Goal: Information Seeking & Learning: Check status

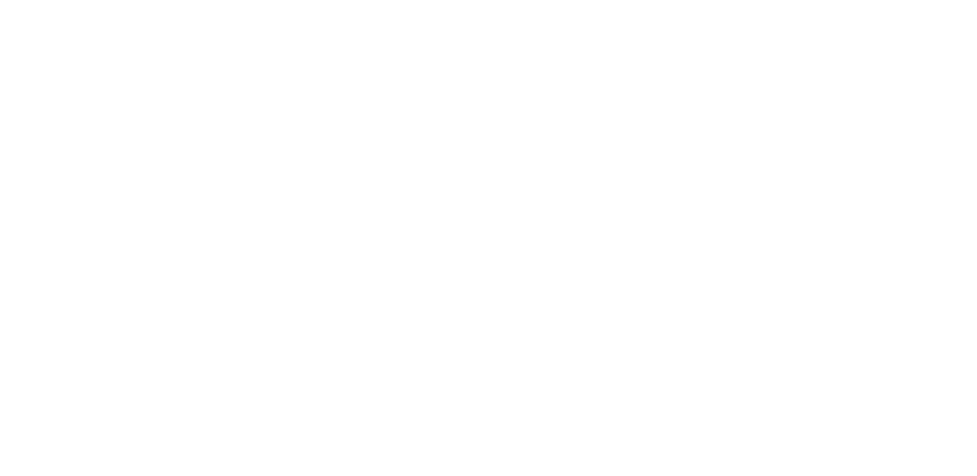
select select
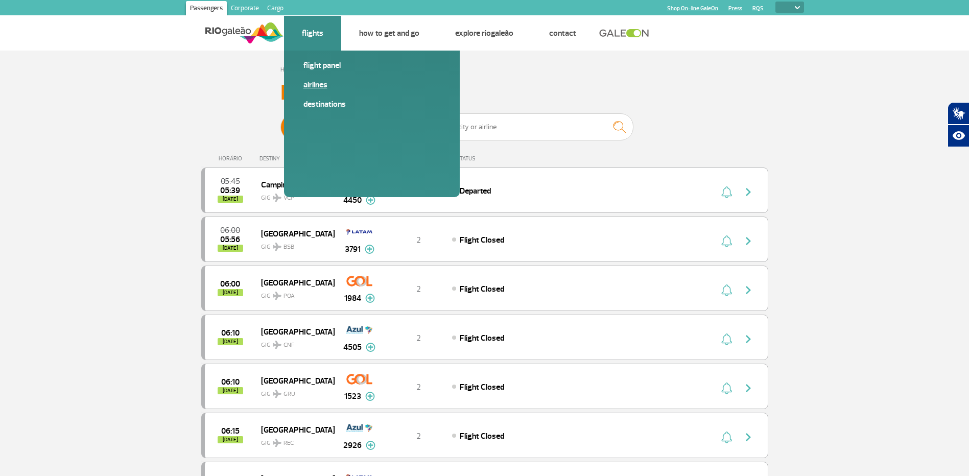
click at [321, 83] on link "Airlines" at bounding box center [371, 84] width 137 height 11
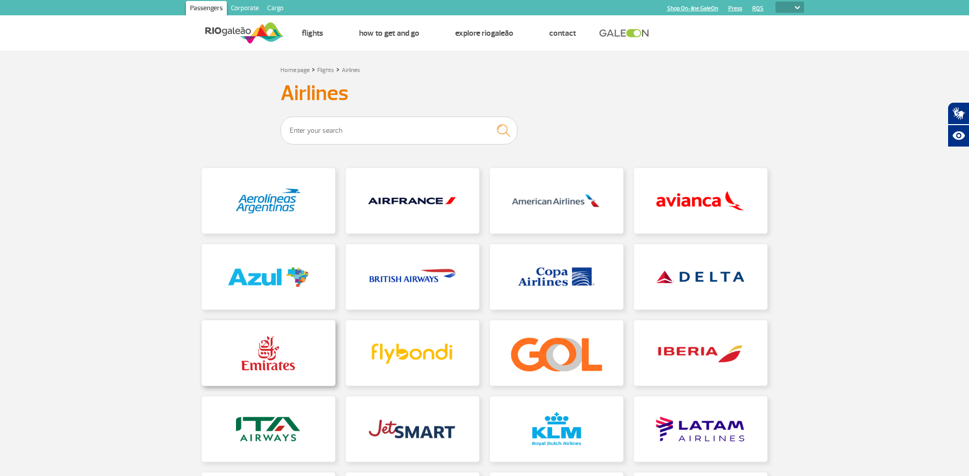
click at [262, 356] on link at bounding box center [268, 352] width 133 height 65
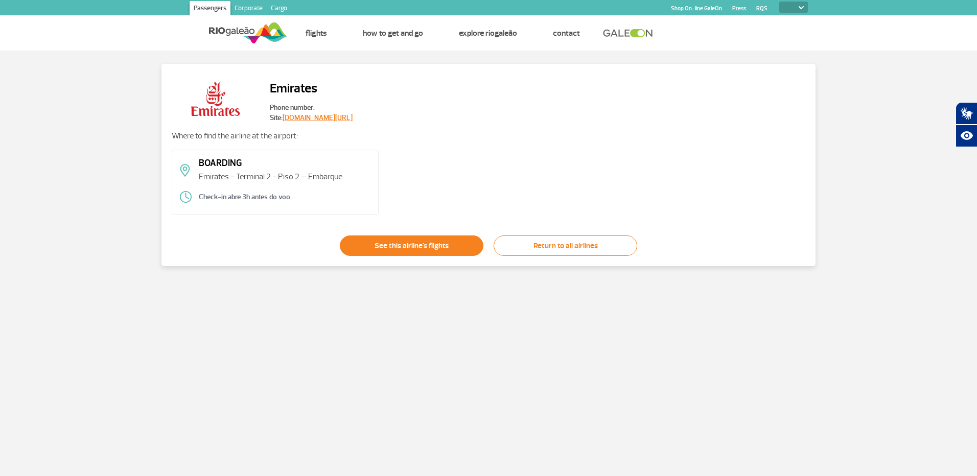
click at [381, 237] on link "See this airline's flights" at bounding box center [412, 245] width 144 height 20
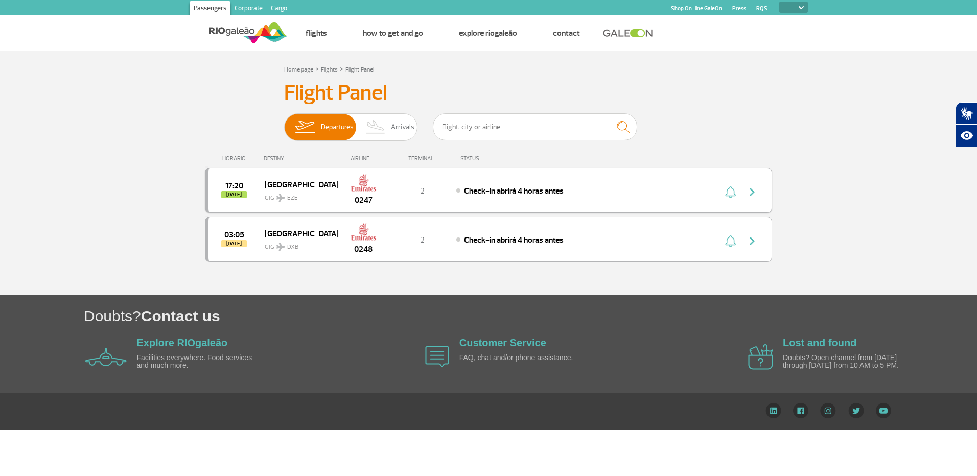
click at [633, 204] on div "17:20 [DATE] [GEOGRAPHIC_DATA] GIG EZE 0247 2 Check-in abrirá 4 horas antes" at bounding box center [488, 190] width 567 height 45
click at [752, 194] on img "button" at bounding box center [752, 192] width 12 height 12
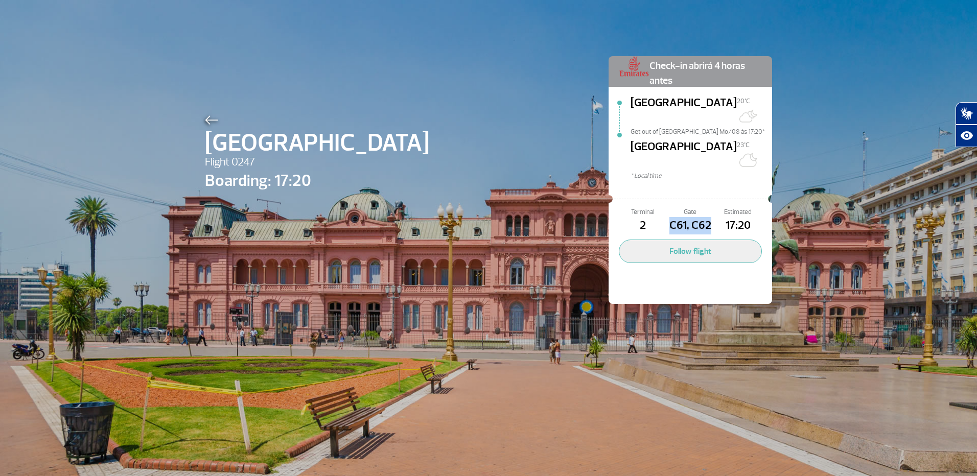
drag, startPoint x: 667, startPoint y: 198, endPoint x: 709, endPoint y: 201, distance: 42.5
click at [709, 217] on span "C61, C62" at bounding box center [690, 225] width 48 height 17
